Goal: Task Accomplishment & Management: Manage account settings

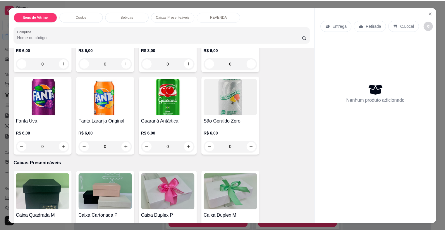
scroll to position [468, 0]
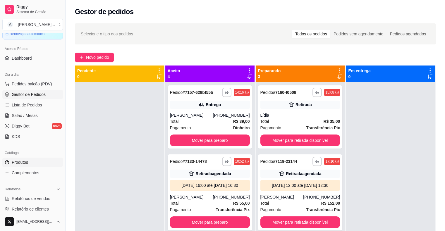
drag, startPoint x: 34, startPoint y: 162, endPoint x: 35, endPoint y: 158, distance: 3.9
click at [34, 162] on link "Produtos" at bounding box center [32, 162] width 61 height 9
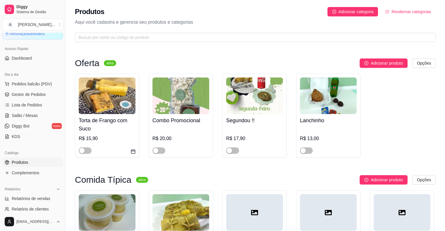
click at [134, 27] on div "Produtos Adicionar categoria Reodernar categorias Aqui você cadastra e gerencia…" at bounding box center [254, 23] width 379 height 46
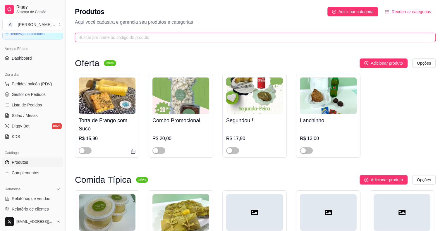
click at [134, 40] on input "text" at bounding box center [252, 37] width 349 height 6
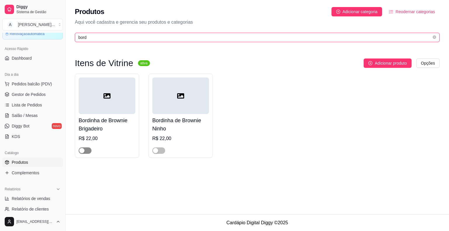
type input "bord"
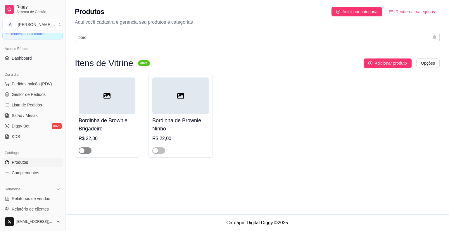
click at [80, 151] on div "button" at bounding box center [81, 150] width 5 height 5
click at [160, 151] on span "button" at bounding box center [158, 150] width 13 height 6
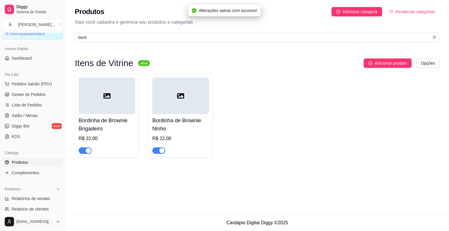
click at [127, 123] on h4 "Bordinha de Brownie Brigadeiro" at bounding box center [107, 124] width 57 height 16
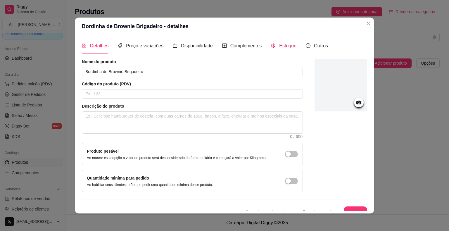
click at [279, 46] on span "Estoque" at bounding box center [287, 45] width 17 height 5
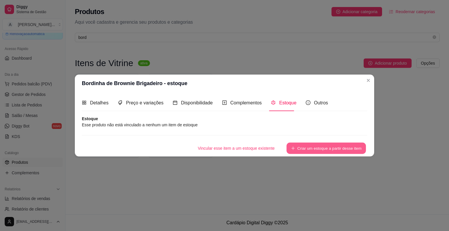
click at [312, 146] on button "Criar um estoque a partir desse item" at bounding box center [326, 148] width 80 height 11
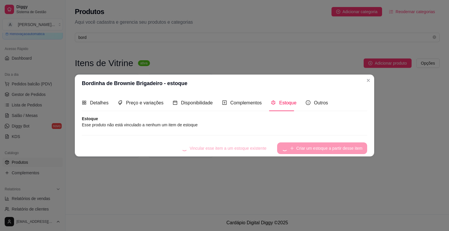
click at [161, 126] on article "Esse produto não está vinculado a nenhum um item de estoque" at bounding box center [224, 125] width 285 height 6
click at [171, 123] on article "Esse produto não está vinculado a nenhum um item de estoque" at bounding box center [224, 125] width 285 height 6
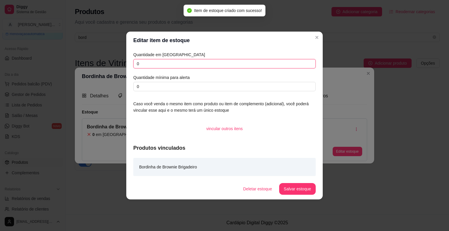
drag, startPoint x: 171, startPoint y: 65, endPoint x: 104, endPoint y: 61, distance: 67.1
click at [104, 61] on div "Editar item de estoque Quantidade em estoque 0 Quantidade mínima para alerta 0 …" at bounding box center [224, 115] width 449 height 231
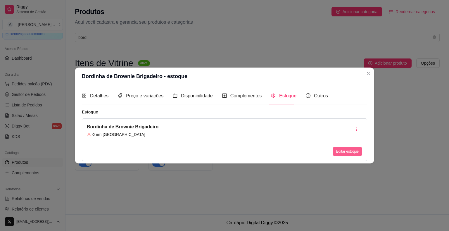
click at [342, 151] on button "Editar estoque" at bounding box center [348, 151] width 30 height 9
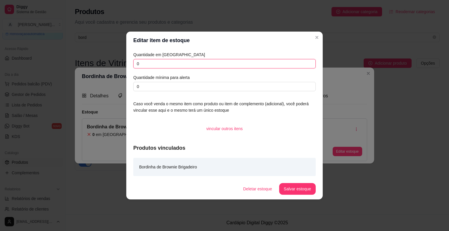
drag, startPoint x: 167, startPoint y: 65, endPoint x: 122, endPoint y: 65, distance: 44.7
click at [122, 65] on div "Editar item de estoque Quantidade em estoque 0 Quantidade mínima para alerta 0 …" at bounding box center [224, 115] width 449 height 231
type input "2"
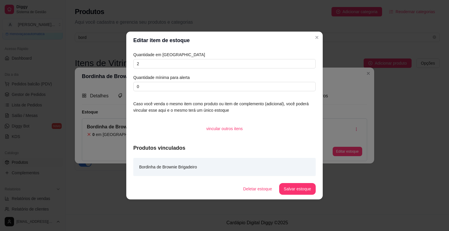
click at [306, 193] on button "Salvar estoque" at bounding box center [297, 189] width 37 height 12
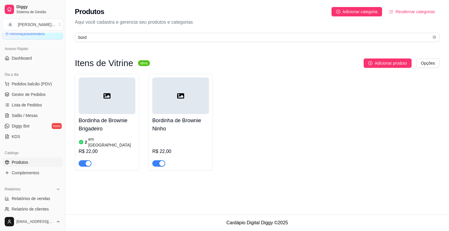
click at [177, 138] on div "R$ 22,00" at bounding box center [180, 151] width 57 height 32
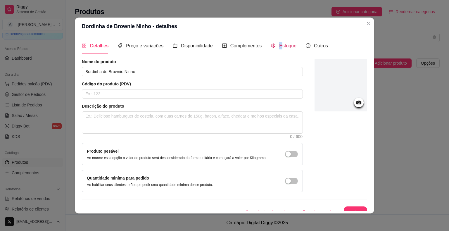
click at [279, 48] on span "Estoque" at bounding box center [287, 45] width 17 height 5
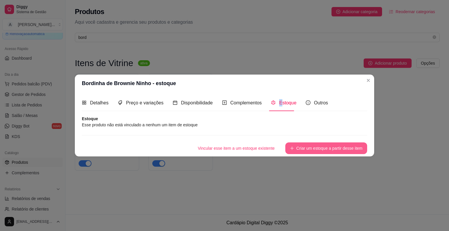
click at [308, 149] on button "Criar um estoque a partir desse item" at bounding box center [326, 148] width 82 height 12
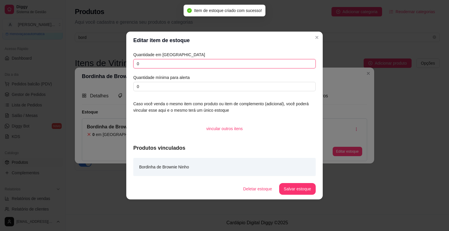
drag, startPoint x: 151, startPoint y: 63, endPoint x: 125, endPoint y: 66, distance: 27.1
click at [125, 66] on div "Editar item de estoque Quantidade em estoque 0 Quantidade mínima para alerta 0 …" at bounding box center [224, 115] width 449 height 231
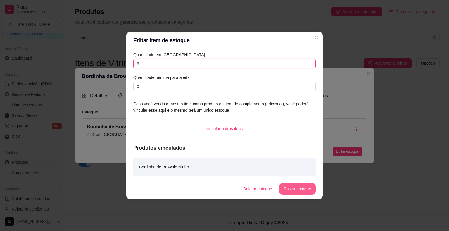
type input "3"
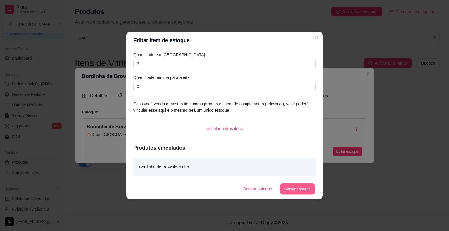
click at [309, 190] on button "Salvar estoque" at bounding box center [297, 188] width 36 height 11
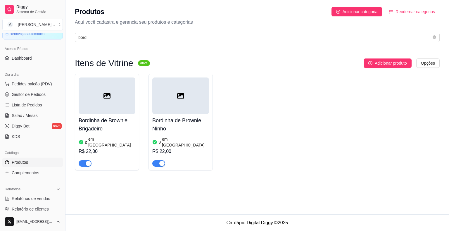
click at [115, 42] on div "Produtos Adicionar categoria Reodernar categorias Aqui você cadastra e gerencia…" at bounding box center [256, 23] width 383 height 46
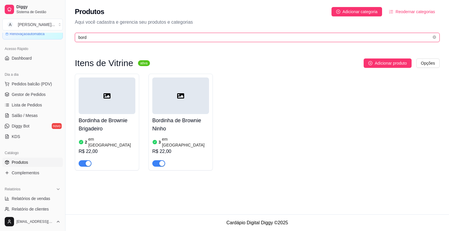
click at [116, 39] on input "bord" at bounding box center [254, 37] width 353 height 6
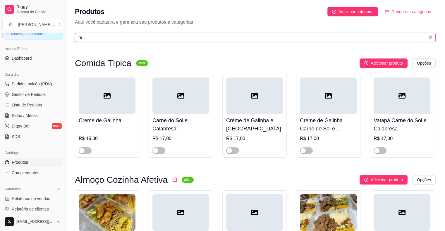
type input "r"
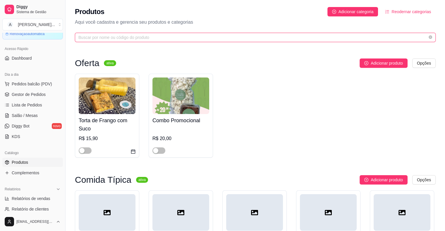
type input "b"
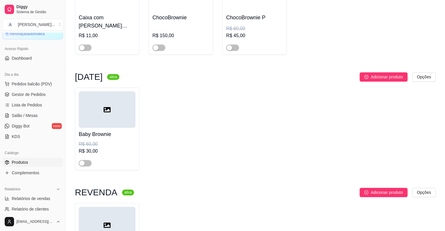
scroll to position [631, 0]
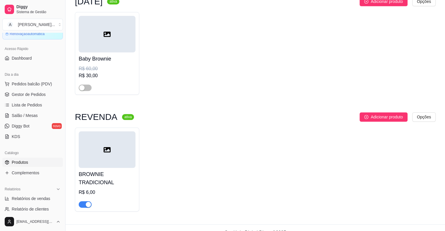
type input "brow"
click at [105, 147] on div at bounding box center [107, 149] width 57 height 37
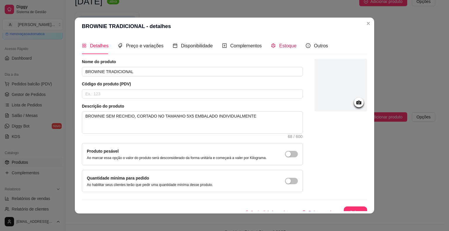
click at [283, 48] on span "Estoque" at bounding box center [287, 45] width 17 height 5
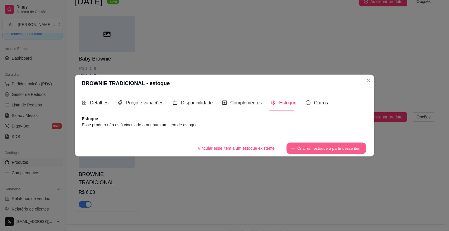
click at [333, 148] on button "Criar um estoque a partir desse item" at bounding box center [326, 148] width 80 height 11
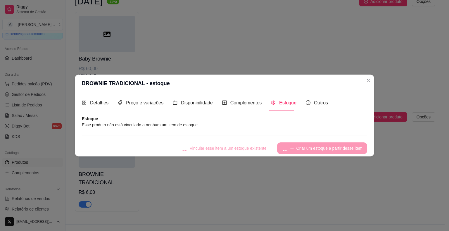
click at [230, 120] on article "Estoque" at bounding box center [224, 119] width 285 height 6
click at [230, 123] on article "Esse produto não está vinculado a nenhum um item de estoque" at bounding box center [224, 125] width 285 height 6
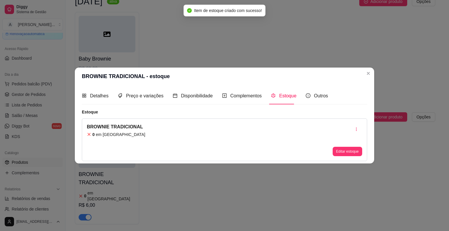
click at [277, 123] on div "vincular outros itens" at bounding box center [224, 129] width 183 height 12
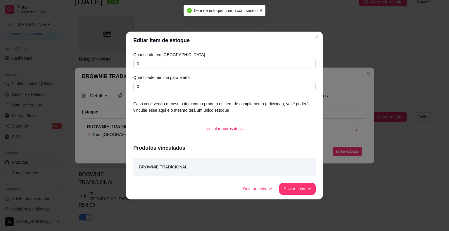
click at [192, 57] on article "Quantidade em [GEOGRAPHIC_DATA]" at bounding box center [224, 54] width 182 height 6
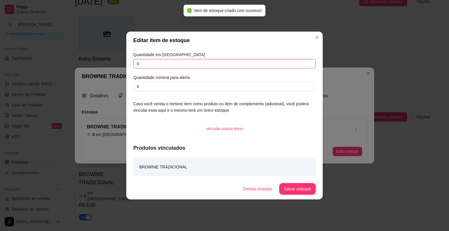
click at [191, 60] on input "0" at bounding box center [224, 63] width 182 height 9
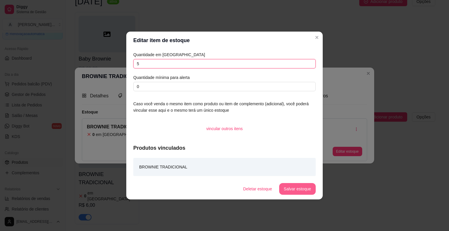
type input "5"
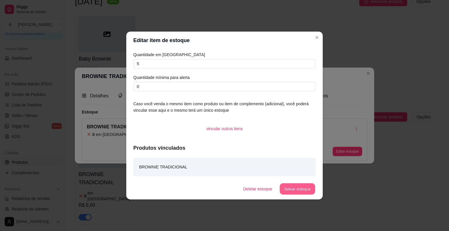
click at [301, 192] on button "Salvar estoque" at bounding box center [297, 188] width 36 height 11
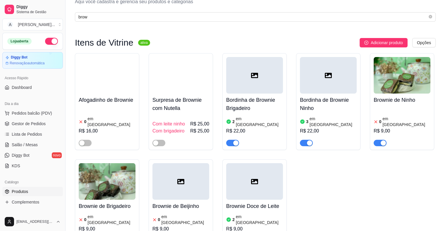
scroll to position [0, 0]
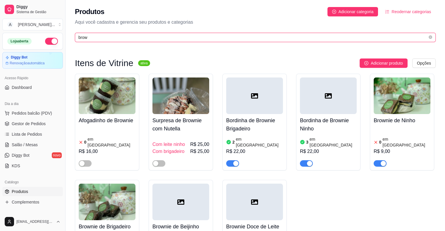
click at [186, 37] on input "brow" at bounding box center [252, 37] width 349 height 6
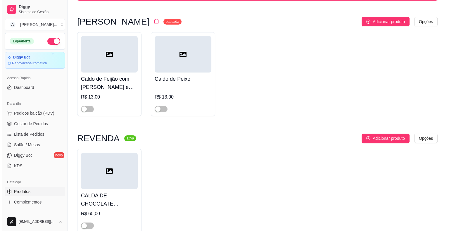
scroll to position [73, 0]
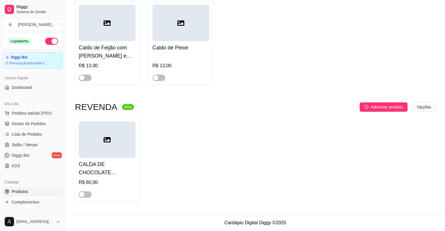
type input "cald"
click at [117, 148] on div at bounding box center [107, 139] width 57 height 37
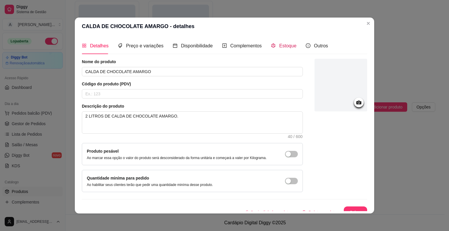
click at [279, 48] on span "Estoque" at bounding box center [287, 45] width 17 height 5
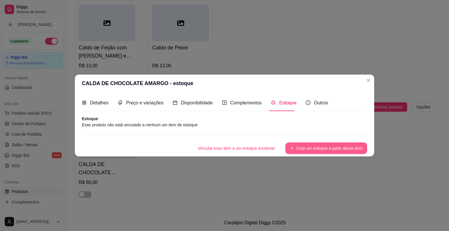
click at [316, 147] on button "Criar um estoque a partir desse item" at bounding box center [326, 148] width 82 height 12
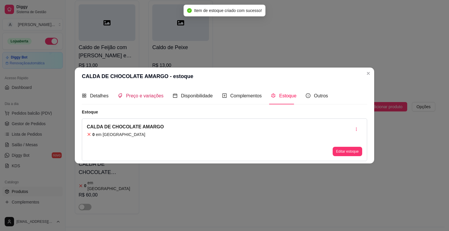
click at [145, 97] on span "Preço e variações" at bounding box center [144, 95] width 37 height 5
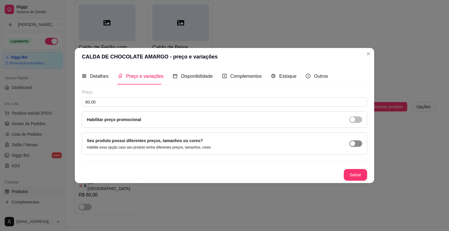
click at [352, 144] on div "button" at bounding box center [352, 143] width 5 height 5
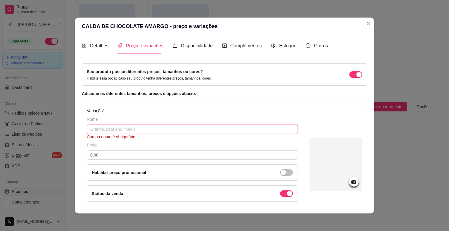
click at [105, 132] on input "text" at bounding box center [192, 129] width 211 height 9
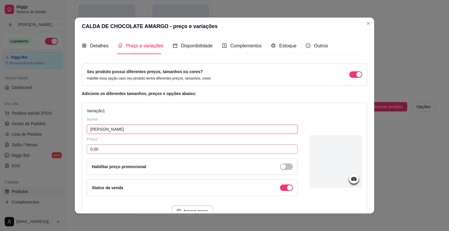
type input "[PERSON_NAME]"
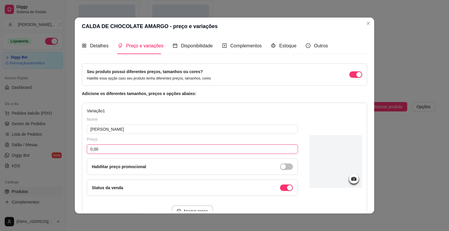
drag, startPoint x: 110, startPoint y: 148, endPoint x: 38, endPoint y: 130, distance: 74.4
click at [38, 130] on div "CALDA DE CHOCOLATE AMARGO - preço e variações Detalhes Preço e variações Dispon…" at bounding box center [224, 115] width 449 height 231
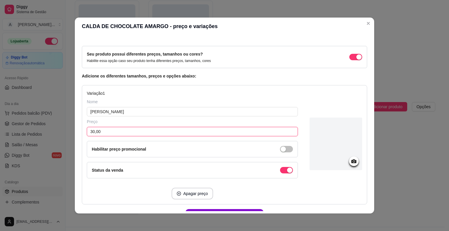
scroll to position [52, 0]
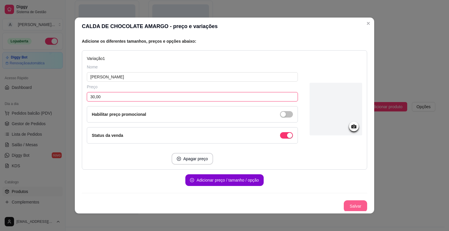
type input "30,00"
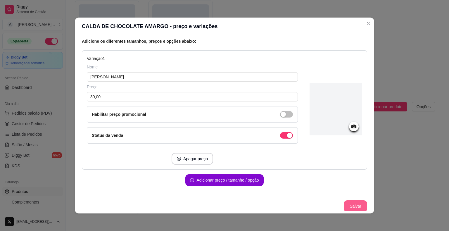
click at [347, 204] on button "Salvar" at bounding box center [355, 206] width 23 height 12
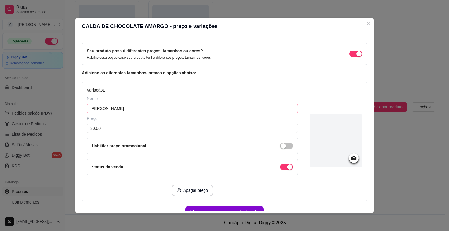
scroll to position [0, 0]
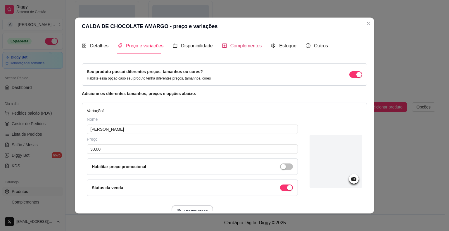
click at [233, 46] on span "Complementos" at bounding box center [246, 45] width 32 height 5
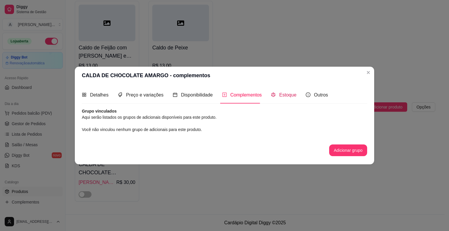
click at [285, 97] on span "Estoque" at bounding box center [287, 94] width 17 height 5
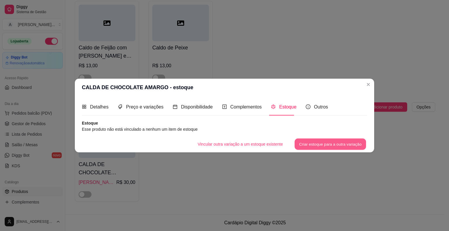
click at [331, 146] on button "Criar estoque para a outra variação" at bounding box center [331, 143] width 72 height 11
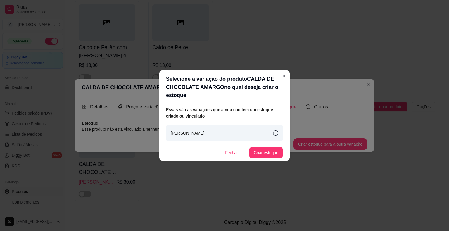
click at [274, 130] on icon at bounding box center [275, 132] width 5 height 5
click at [271, 152] on button "Criar estoque" at bounding box center [266, 152] width 33 height 11
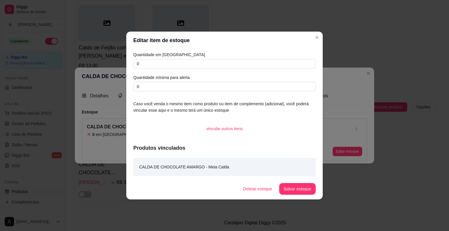
click at [212, 70] on div "Quantidade em estoque 0 Quantidade mínima para alerta 0" at bounding box center [224, 71] width 182 height 40
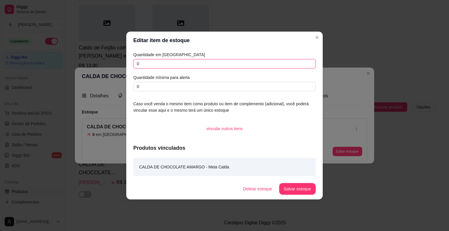
click at [212, 65] on input "0" at bounding box center [224, 63] width 182 height 9
drag, startPoint x: 190, startPoint y: 64, endPoint x: 120, endPoint y: 63, distance: 70.5
click at [120, 63] on div "Editar item de estoque Quantidade em estoque 01 Quantidade mínima para alerta 0…" at bounding box center [224, 115] width 449 height 231
type input "1"
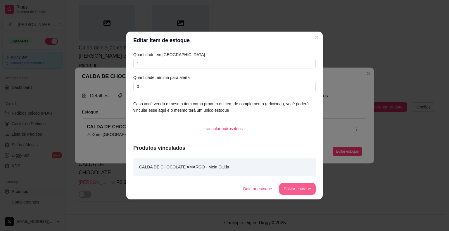
click at [304, 191] on button "Salvar estoque" at bounding box center [297, 189] width 37 height 12
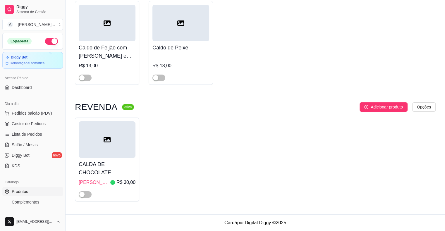
click at [87, 198] on div "CALDA DE CHOCOLATE AMARGO Meia Calda R$ 30,00" at bounding box center [107, 159] width 64 height 84
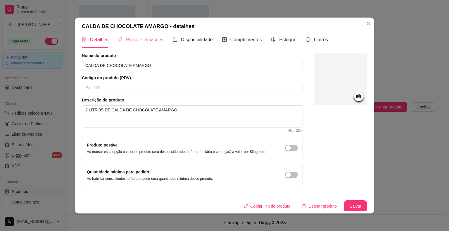
scroll to position [1, 0]
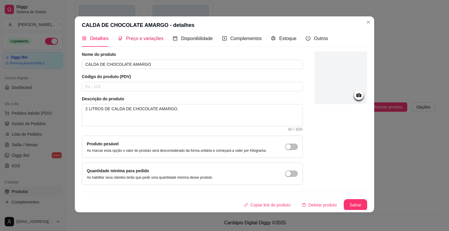
click at [145, 37] on span "Preço e variações" at bounding box center [144, 38] width 37 height 5
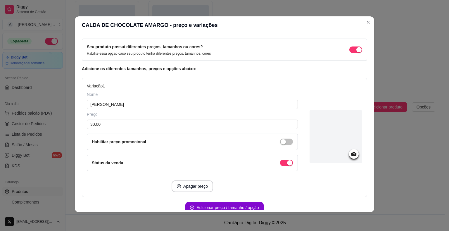
scroll to position [52, 0]
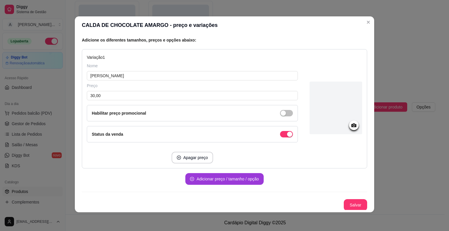
click at [197, 177] on button "Adicionar preço / tamanho / opção" at bounding box center [224, 179] width 78 height 12
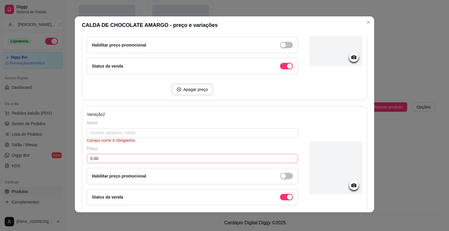
scroll to position [140, 0]
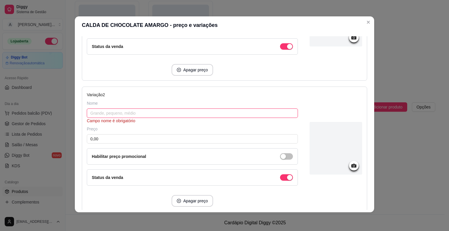
click at [110, 110] on input "text" at bounding box center [192, 112] width 211 height 9
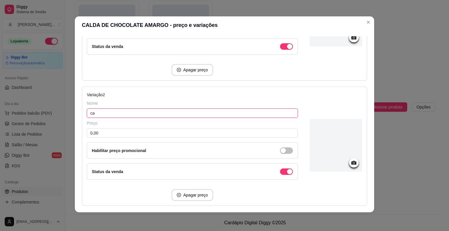
type input "c"
type input "Meia calda 1 Litro"
drag, startPoint x: 106, startPoint y: 129, endPoint x: 63, endPoint y: 129, distance: 43.0
click at [63, 129] on div "CALDA DE CHOCOLATE AMARGO - preço e variações Detalhes Preço e variações Dispon…" at bounding box center [224, 115] width 449 height 231
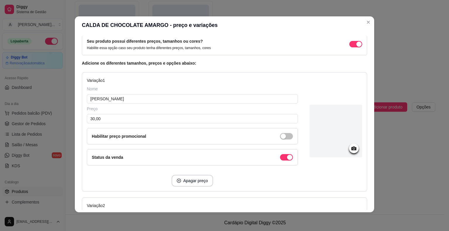
scroll to position [0, 0]
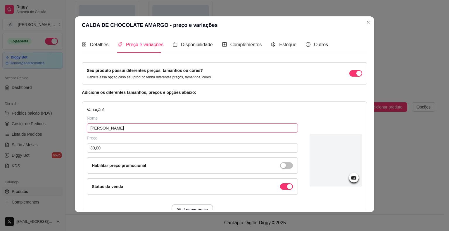
type input "30,00"
click at [121, 126] on input "[PERSON_NAME]" at bounding box center [192, 127] width 211 height 9
type input "c"
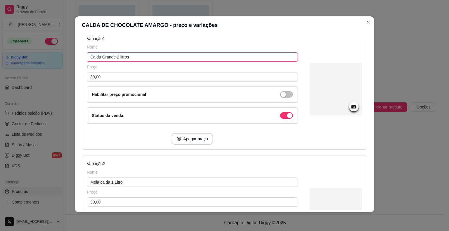
scroll to position [29, 0]
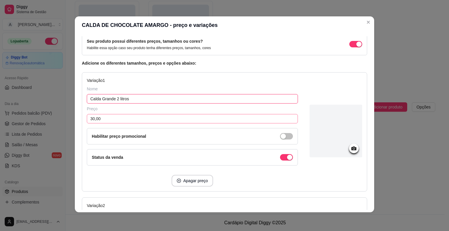
type input "Calda Grande 2 litros"
drag, startPoint x: 118, startPoint y: 118, endPoint x: 44, endPoint y: 119, distance: 73.9
click at [44, 119] on div "CALDA DE CHOCOLATE AMARGO - preço e variações Detalhes Preço e variações Dispon…" at bounding box center [224, 115] width 449 height 231
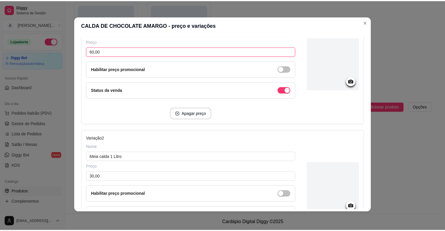
scroll to position [177, 0]
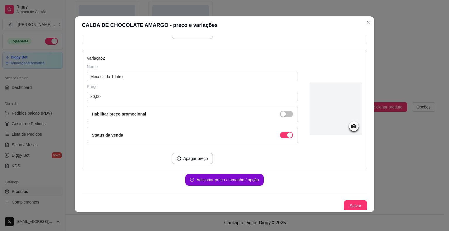
type input "60,00"
click at [352, 205] on button "Salvar" at bounding box center [355, 205] width 23 height 11
click at [352, 205] on button "Salvar" at bounding box center [355, 206] width 23 height 12
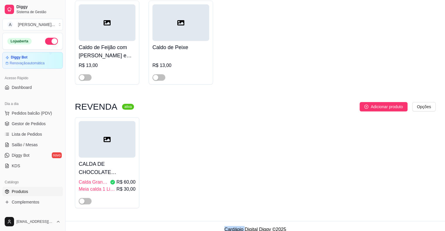
click at [389, 196] on div "CALDA DE CHOCOLATE AMARGO Calda Grande 2 litros R$ 60,00 Meia calda 1 Litro R$ …" at bounding box center [255, 162] width 360 height 91
click at [105, 176] on h4 "CALDA DE CHOCOLATE AMARGO" at bounding box center [107, 168] width 57 height 16
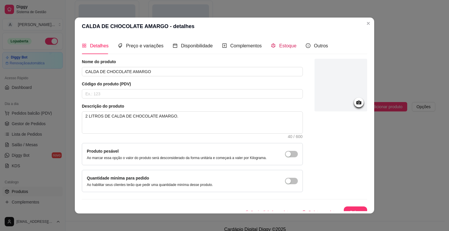
click at [279, 46] on span "Estoque" at bounding box center [287, 45] width 17 height 5
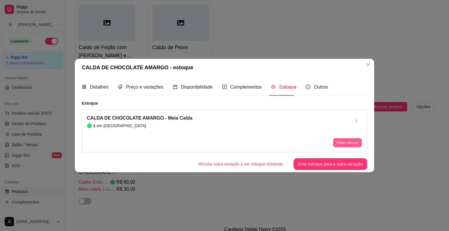
click at [351, 145] on button "Editar estoque" at bounding box center [347, 142] width 29 height 9
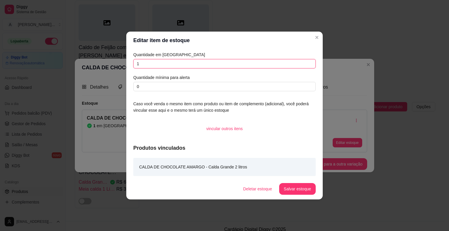
drag, startPoint x: 147, startPoint y: 64, endPoint x: 131, endPoint y: 64, distance: 16.1
click at [131, 64] on div "Quantidade em estoque 1 Quantidade mínima para alerta 0 Caso você venda o mesmo…" at bounding box center [224, 113] width 196 height 129
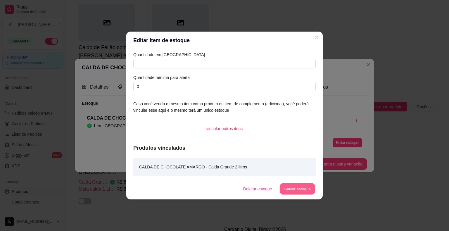
click at [296, 185] on button "Salvar estoque" at bounding box center [297, 188] width 36 height 11
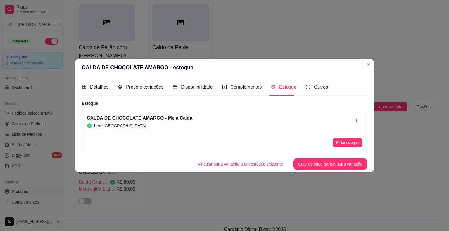
click at [354, 153] on div "Estoque CALDA DE CHOCOLATE AMARGO - Meia Calda 1 em estoque Editar estoque Vinc…" at bounding box center [224, 135] width 285 height 70
click at [324, 170] on div "Detalhes Preço e variações Disponibilidade Complementos Estoque Outros Nome do …" at bounding box center [224, 124] width 299 height 96
click at [324, 167] on button "Criar estoque para a outra variação" at bounding box center [330, 164] width 74 height 12
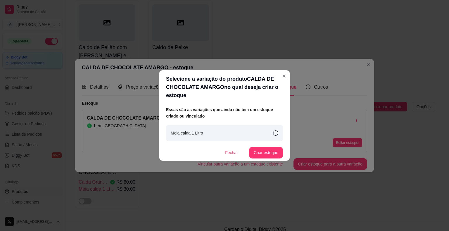
click at [246, 134] on div "Meia calda 1 Litro" at bounding box center [224, 133] width 117 height 16
click at [256, 151] on button "Criar estoque" at bounding box center [266, 152] width 33 height 11
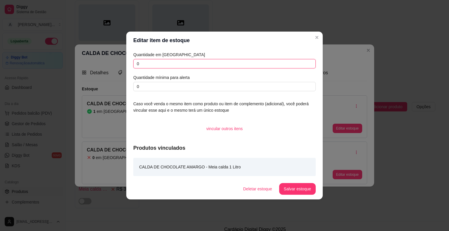
click at [182, 65] on input "0" at bounding box center [224, 63] width 182 height 9
type input "1"
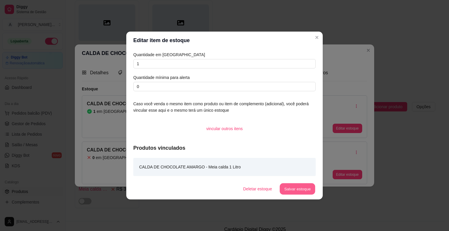
click at [303, 191] on button "Salvar estoque" at bounding box center [297, 188] width 36 height 11
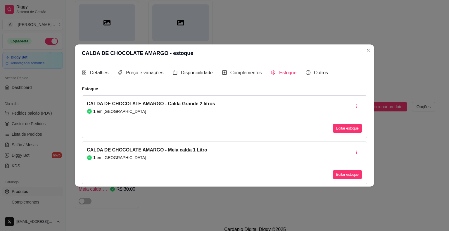
click at [130, 114] on div "1 em [GEOGRAPHIC_DATA]" at bounding box center [151, 111] width 128 height 6
click at [167, 108] on div "CALDA DE CHOCOLATE AMARGO - Calda Grande 2 litros 1 em [GEOGRAPHIC_DATA]" at bounding box center [151, 116] width 128 height 33
click at [339, 130] on button "Editar estoque" at bounding box center [347, 128] width 29 height 9
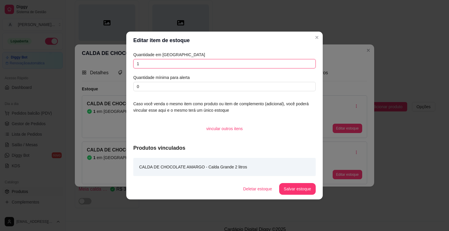
drag, startPoint x: 178, startPoint y: 66, endPoint x: 120, endPoint y: 66, distance: 57.3
click at [120, 66] on div "Editar item de estoque Quantidade em estoque 1 Quantidade mínima para alerta 0 …" at bounding box center [224, 115] width 449 height 231
type input "0"
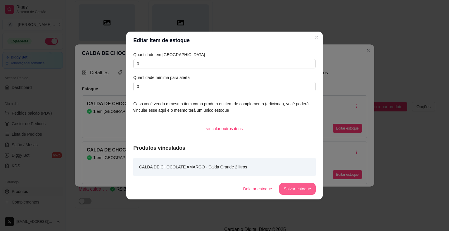
click at [300, 185] on button "Salvar estoque" at bounding box center [297, 189] width 37 height 12
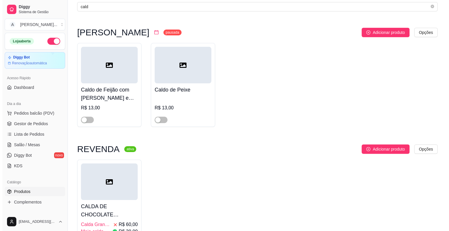
scroll to position [0, 0]
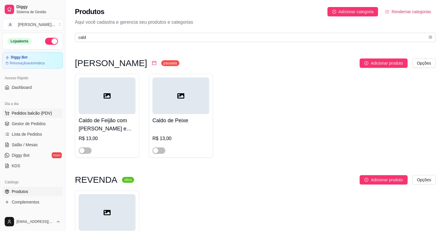
click at [29, 115] on span "Pedidos balcão (PDV)" at bounding box center [32, 113] width 40 height 6
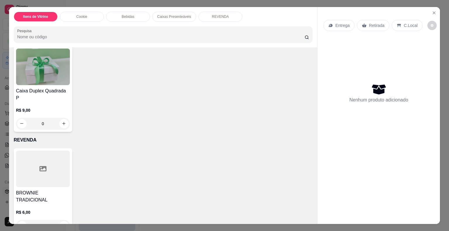
scroll to position [14, 0]
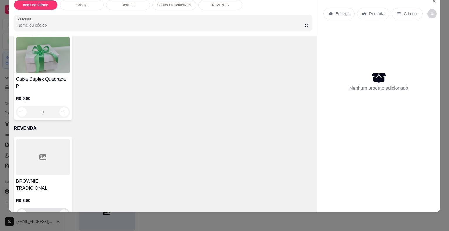
click at [59, 209] on button "increase-product-quantity" at bounding box center [63, 213] width 9 height 9
type input "1"
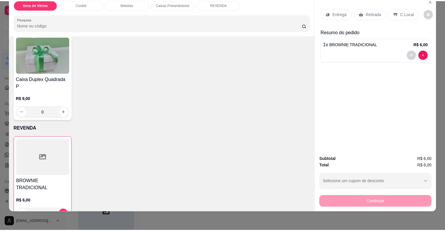
scroll to position [762, 0]
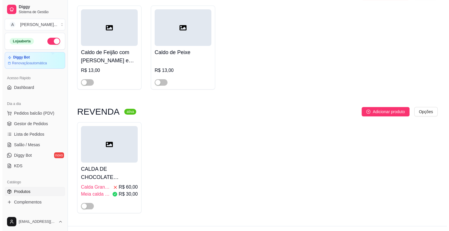
scroll to position [80, 0]
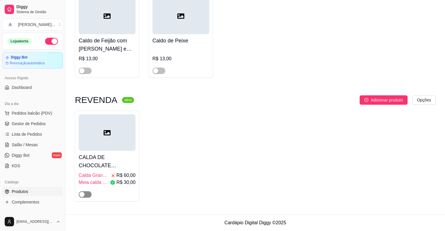
click at [88, 193] on span "button" at bounding box center [85, 194] width 13 height 6
click at [36, 114] on span "Pedidos balcão (PDV)" at bounding box center [32, 113] width 40 height 6
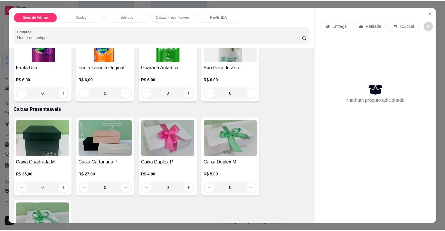
scroll to position [769, 0]
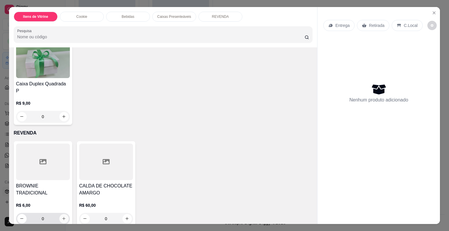
click at [62, 217] on icon "increase-product-quantity" at bounding box center [63, 218] width 3 height 3
type input "1"
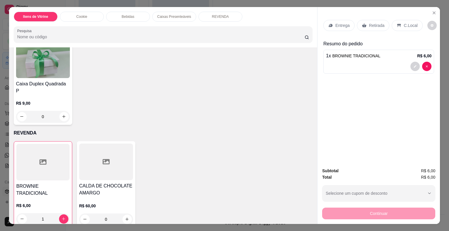
click at [112, 182] on h4 "CALDA DE CHOCOLATE AMARGO" at bounding box center [106, 189] width 54 height 14
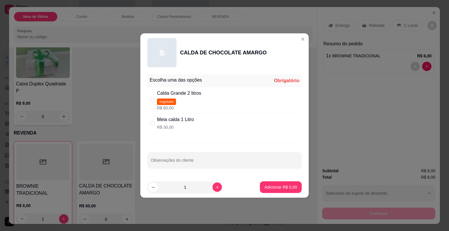
click at [171, 126] on p "R$ 30,00" at bounding box center [175, 127] width 37 height 6
radio input "true"
click at [274, 184] on p "Adicionar R$ 30,00" at bounding box center [280, 187] width 34 height 6
type input "1"
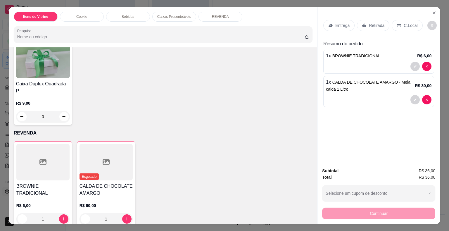
click at [386, 57] on div "1 x BROWNIE TRADICIONAL R$ 6,00" at bounding box center [379, 55] width 106 height 7
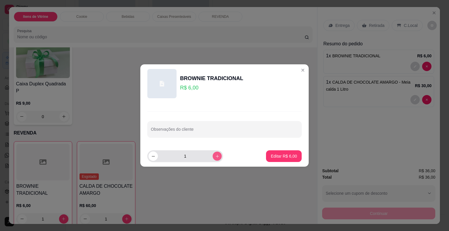
click at [215, 156] on icon "increase-product-quantity" at bounding box center [217, 156] width 4 height 4
click at [216, 156] on icon "increase-product-quantity" at bounding box center [217, 156] width 3 height 3
click at [215, 156] on icon "increase-product-quantity" at bounding box center [217, 156] width 4 height 4
type input "5"
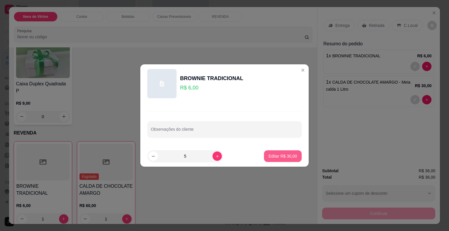
click at [288, 157] on p "Editar R$ 30,00" at bounding box center [283, 156] width 28 height 6
type input "5"
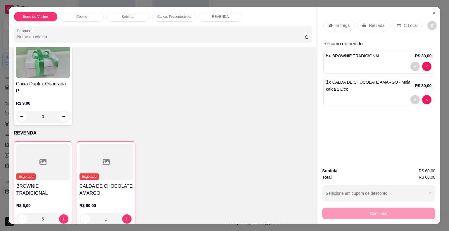
click at [373, 26] on div "Retirada" at bounding box center [373, 25] width 32 height 11
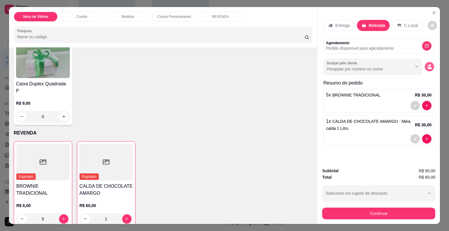
click at [425, 66] on button "decrease-product-quantity" at bounding box center [429, 66] width 9 height 9
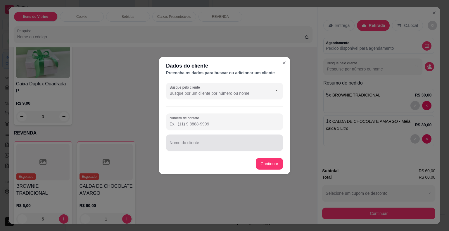
click at [229, 143] on input "Nome do cliente" at bounding box center [225, 145] width 110 height 6
type input "[PERSON_NAME]"
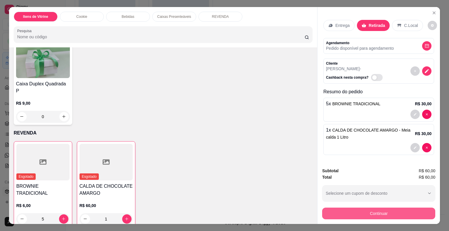
click at [354, 208] on button "Continuar" at bounding box center [378, 214] width 113 height 12
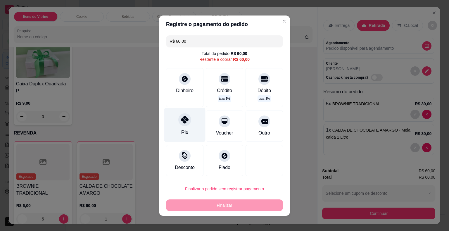
click at [185, 129] on div "Pix" at bounding box center [184, 133] width 7 height 8
type input "R$ 0,00"
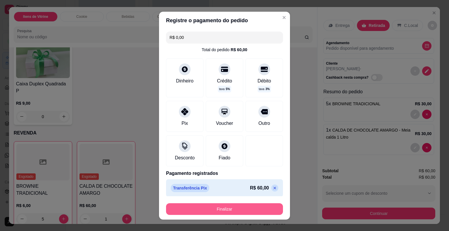
click at [220, 212] on button "Finalizar" at bounding box center [224, 209] width 117 height 12
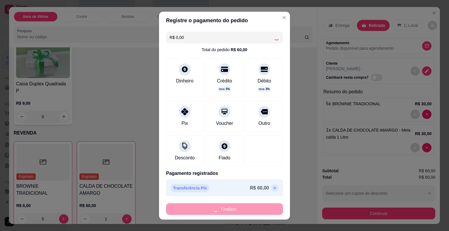
type input "0"
type input "-R$ 60,00"
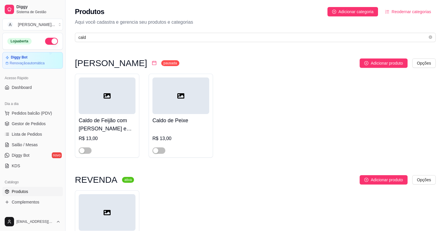
click at [133, 171] on div "Jantar Cozinha Afetiva pausada Adicionar produto Opções Caldo de Feijão com Bac…" at bounding box center [255, 172] width 360 height 229
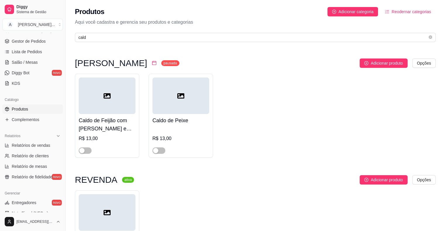
scroll to position [146, 0]
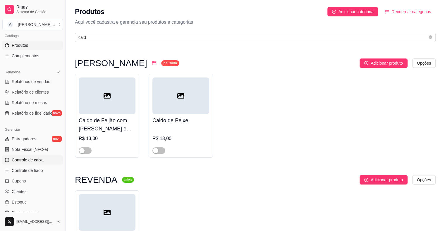
click at [19, 163] on link "Controle de caixa" at bounding box center [32, 159] width 61 height 9
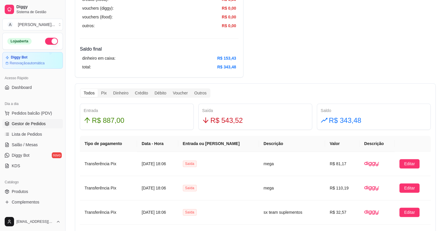
click at [29, 121] on span "Gestor de Pedidos" at bounding box center [29, 124] width 34 height 6
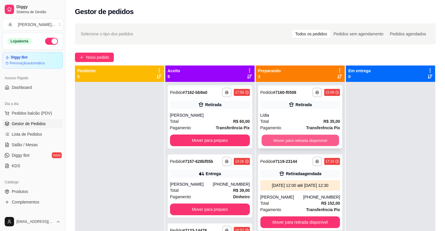
click at [276, 139] on button "Mover para retirada disponível" at bounding box center [299, 140] width 77 height 11
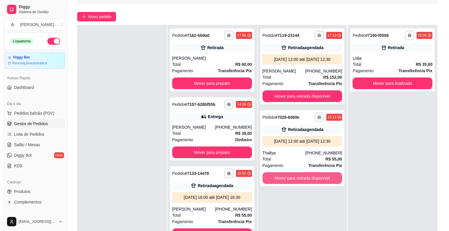
scroll to position [89, 0]
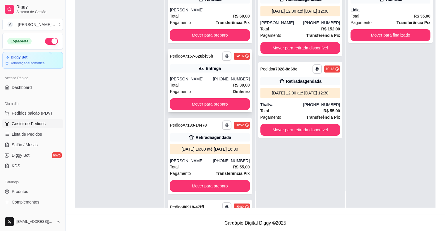
click at [207, 82] on div "Total R$ 39,00" at bounding box center [210, 85] width 80 height 6
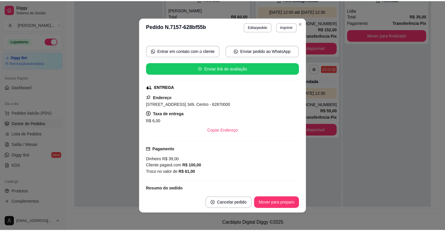
scroll to position [106, 0]
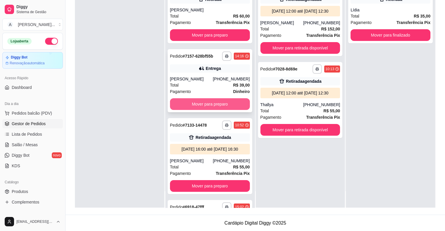
click at [187, 105] on button "Mover para preparo" at bounding box center [210, 104] width 80 height 12
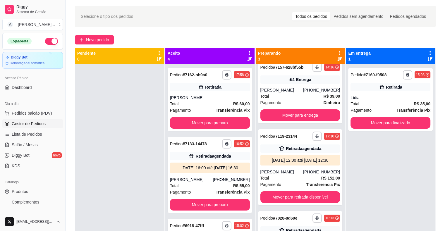
scroll to position [0, 0]
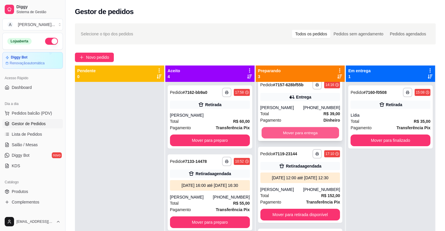
click at [303, 127] on button "Mover para entrega" at bounding box center [299, 132] width 77 height 11
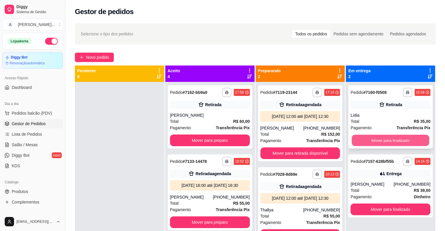
click at [375, 140] on button "Mover para finalizado" at bounding box center [389, 140] width 77 height 11
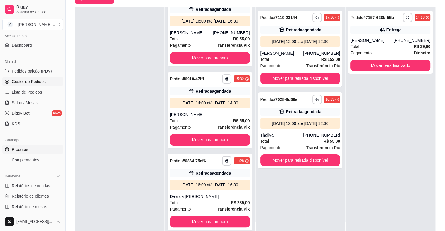
scroll to position [146, 0]
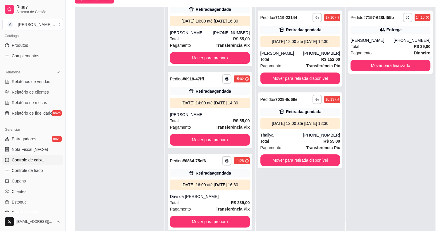
click at [31, 162] on span "Controle de caixa" at bounding box center [28, 160] width 32 height 6
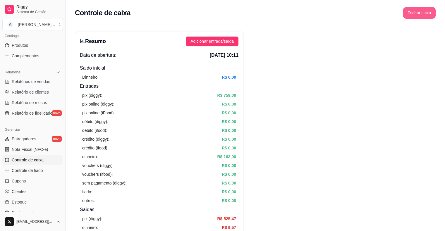
click at [413, 14] on button "Fechar caixa" at bounding box center [418, 13] width 33 height 12
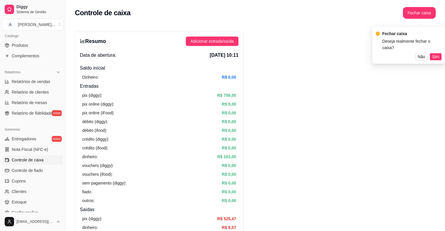
click at [442, 51] on div "Fechar caixa Deseja realmente fechar o caixa? Não Sim" at bounding box center [408, 45] width 73 height 37
click at [439, 51] on button "Sim" at bounding box center [435, 52] width 12 height 7
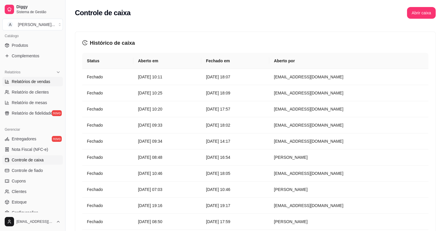
click at [38, 83] on span "Relatórios de vendas" at bounding box center [31, 82] width 39 height 6
select select "ALL"
select select "0"
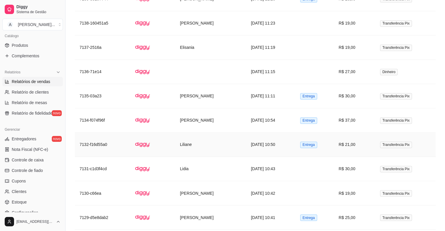
scroll to position [974, 0]
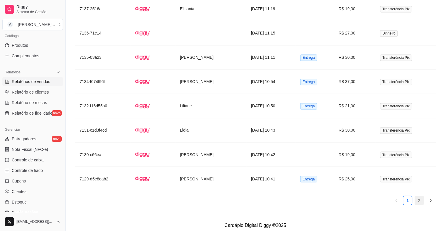
click at [421, 198] on link "2" at bounding box center [418, 200] width 9 height 9
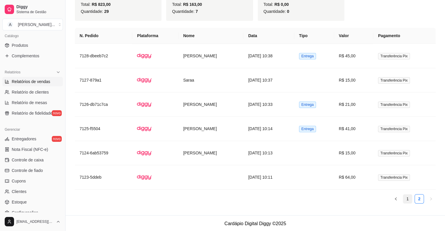
click at [407, 197] on link "1" at bounding box center [407, 198] width 9 height 9
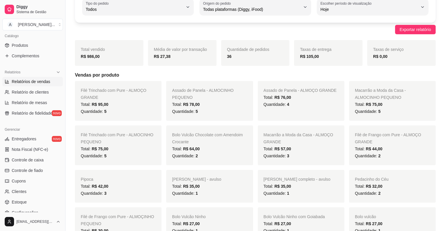
scroll to position [0, 0]
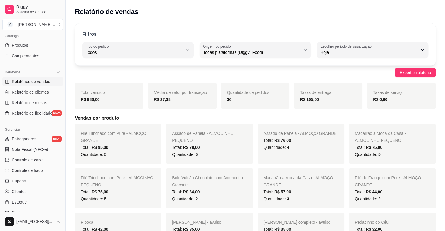
click at [173, 101] on div "R$ 27,38" at bounding box center [182, 99] width 57 height 7
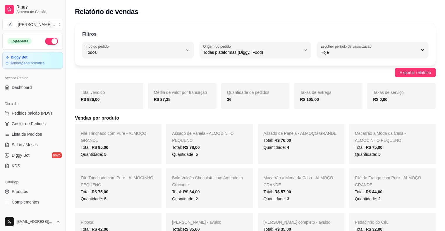
click at [45, 42] on button "button" at bounding box center [51, 41] width 13 height 7
